Goal: Find specific page/section: Find specific page/section

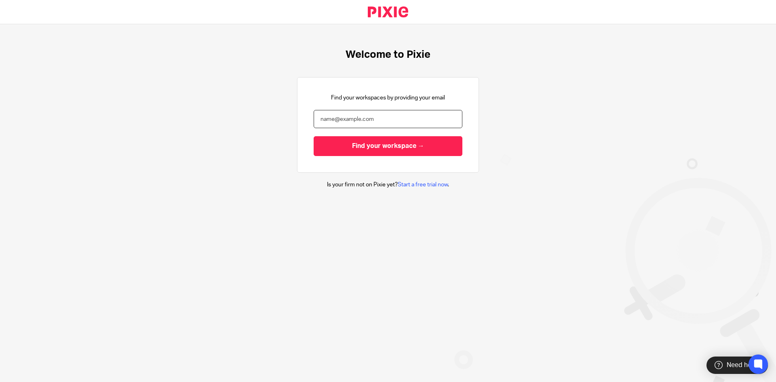
click at [373, 112] on input "email" at bounding box center [388, 119] width 149 height 18
click at [369, 121] on input "email" at bounding box center [388, 119] width 149 height 18
type input "amanda@solvingthebooks.com"
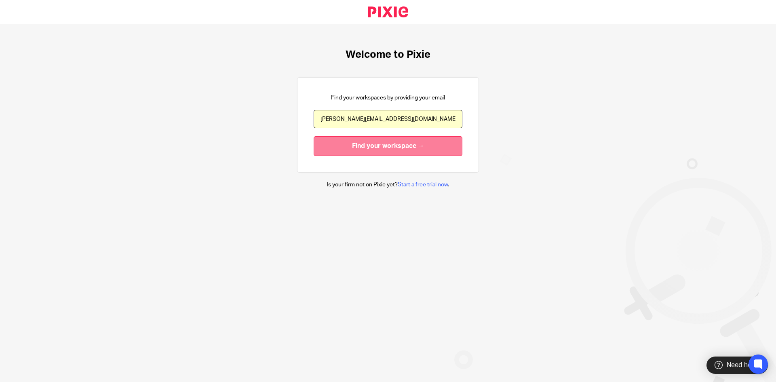
click at [364, 147] on input "Find your workspace →" at bounding box center [388, 146] width 149 height 20
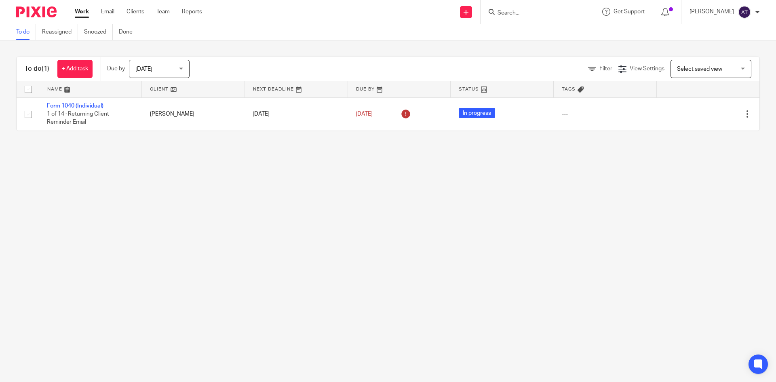
click at [545, 16] on input "Search" at bounding box center [533, 13] width 73 height 7
type input "mnp"
click at [551, 43] on link at bounding box center [563, 37] width 137 height 25
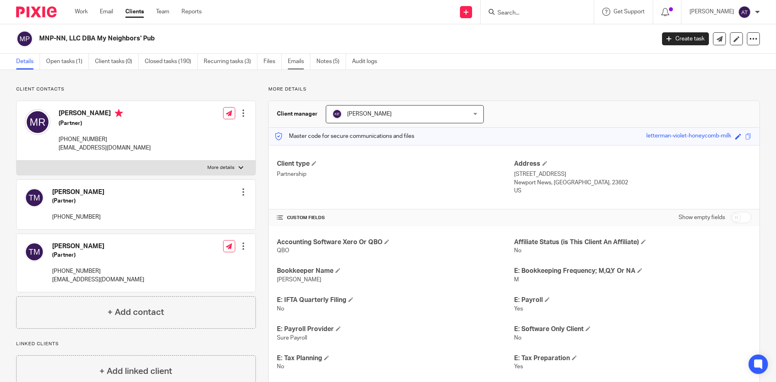
click at [288, 61] on link "Emails" at bounding box center [299, 62] width 23 height 16
